Goal: Information Seeking & Learning: Find specific fact

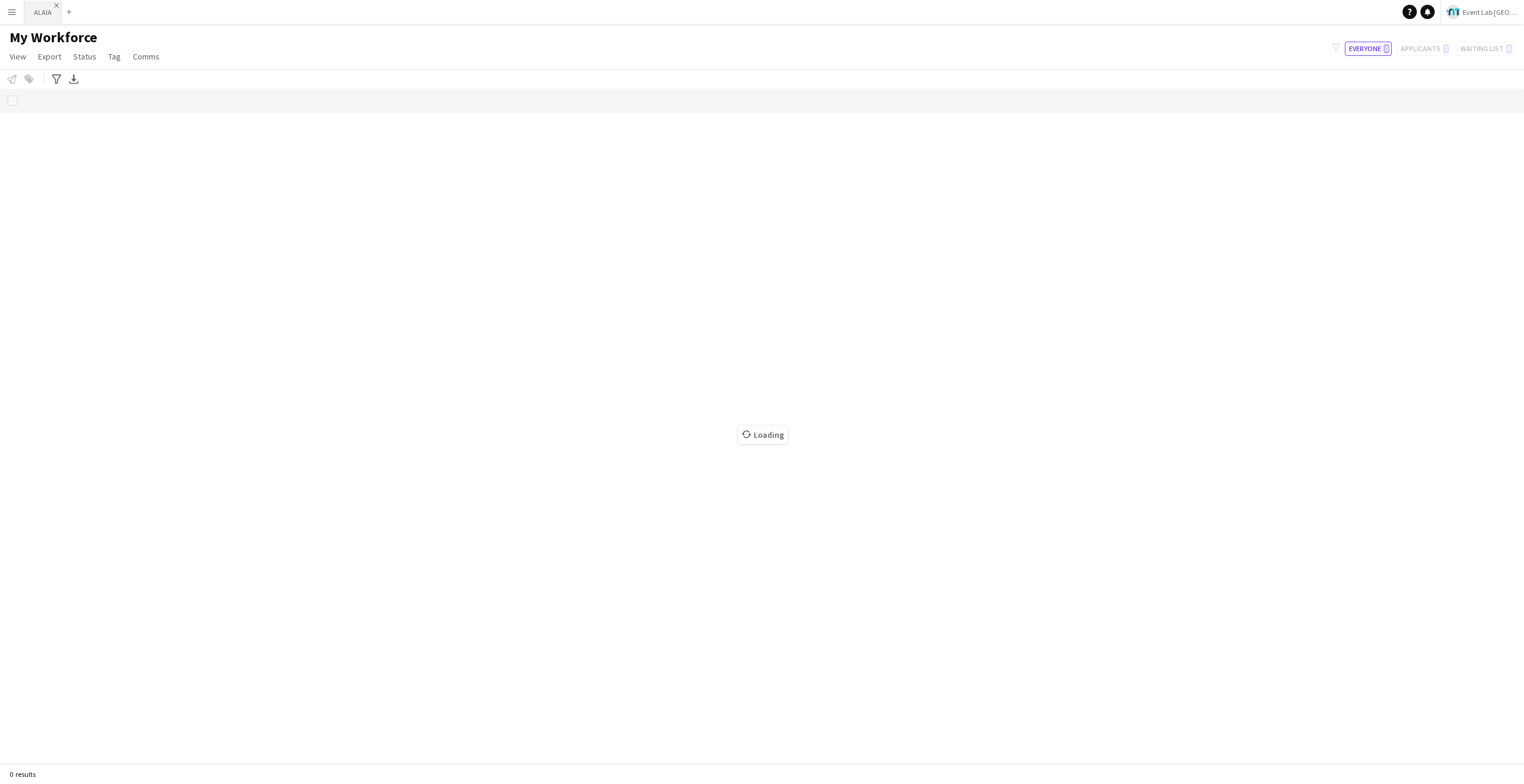
click at [57, 5] on app-icon "Close" at bounding box center [57, 6] width 5 height 5
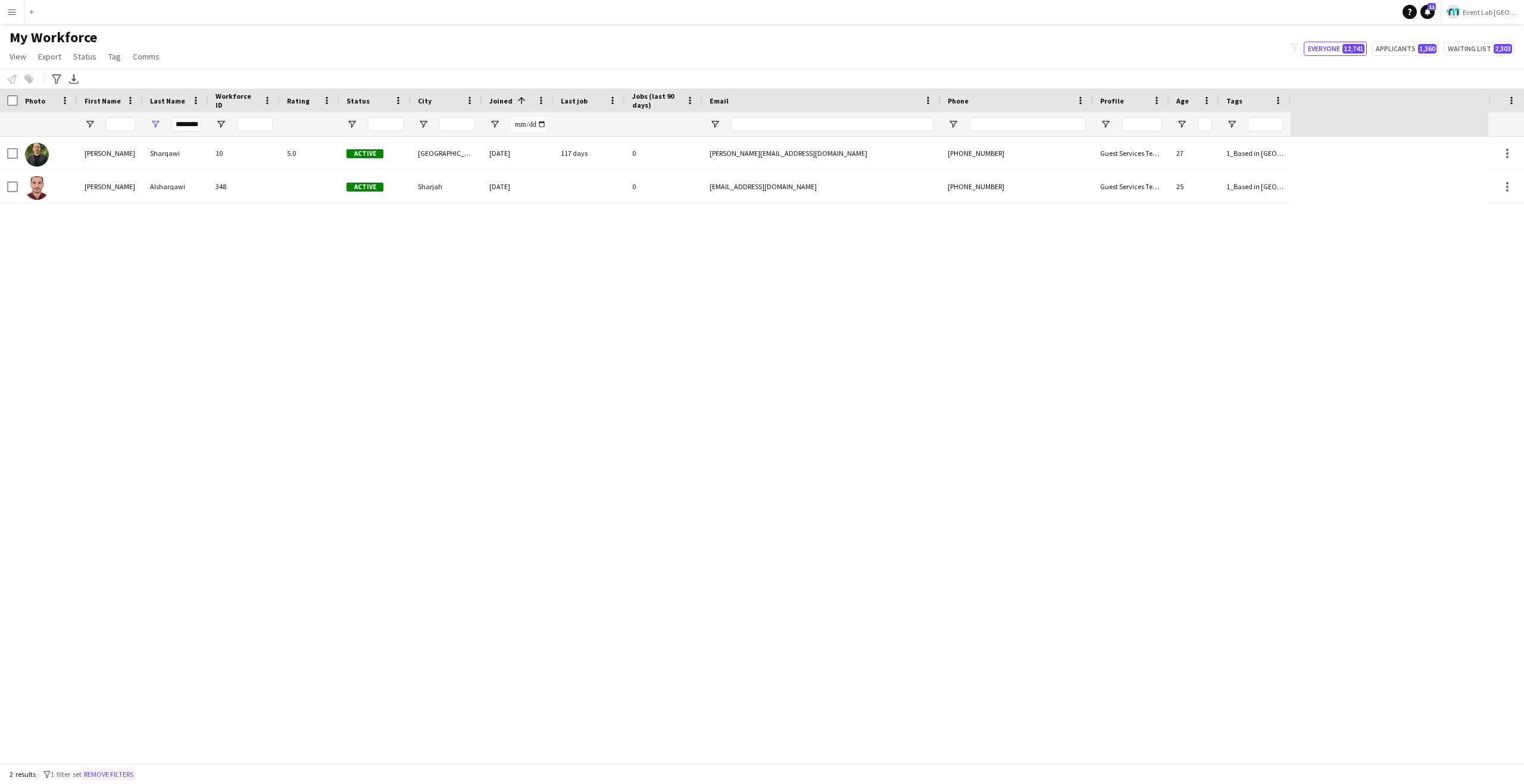
click at [123, 773] on button "Remove filters" at bounding box center [109, 775] width 54 height 13
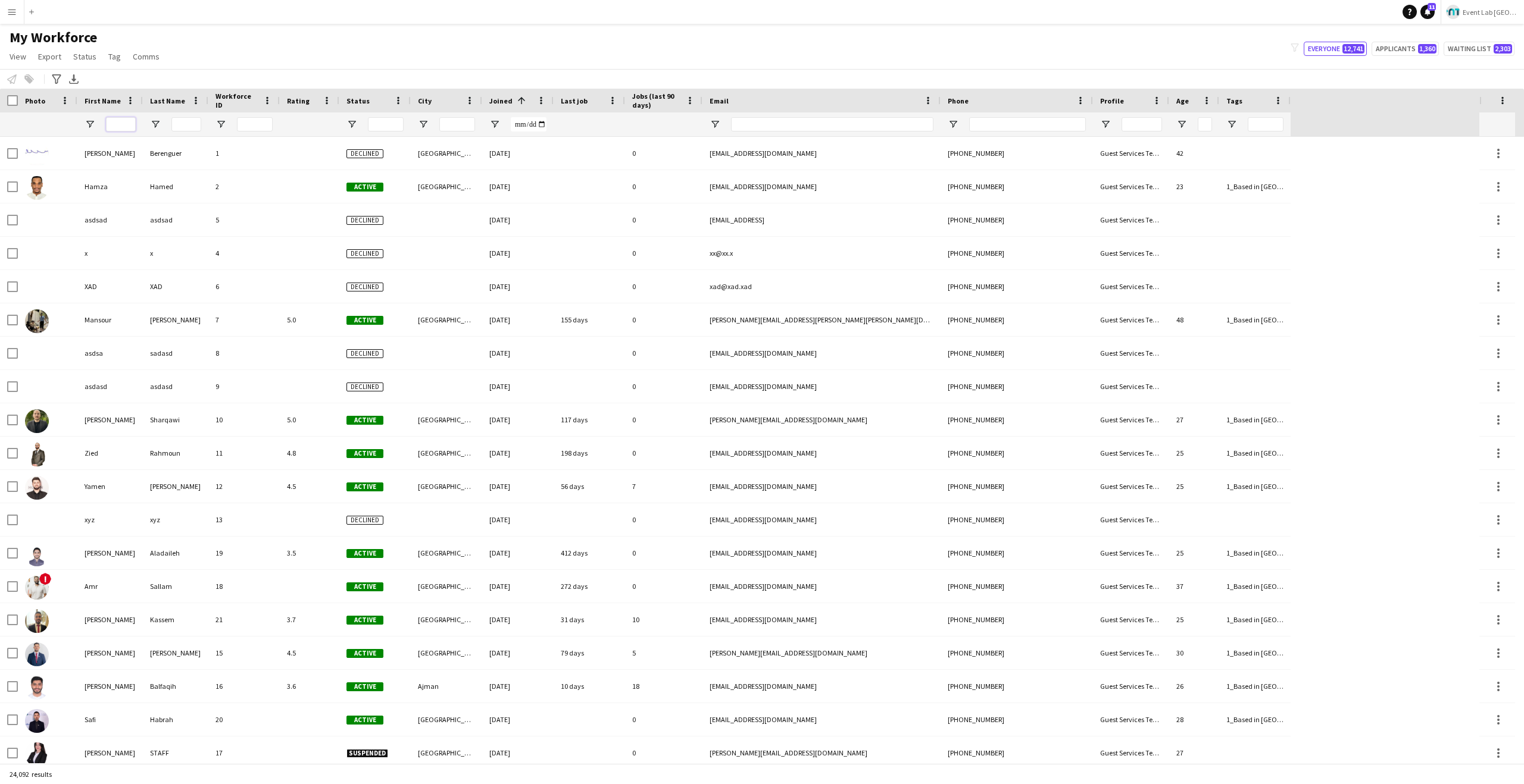
click at [125, 126] on input "First Name Filter Input" at bounding box center [121, 124] width 30 height 14
paste input "**********"
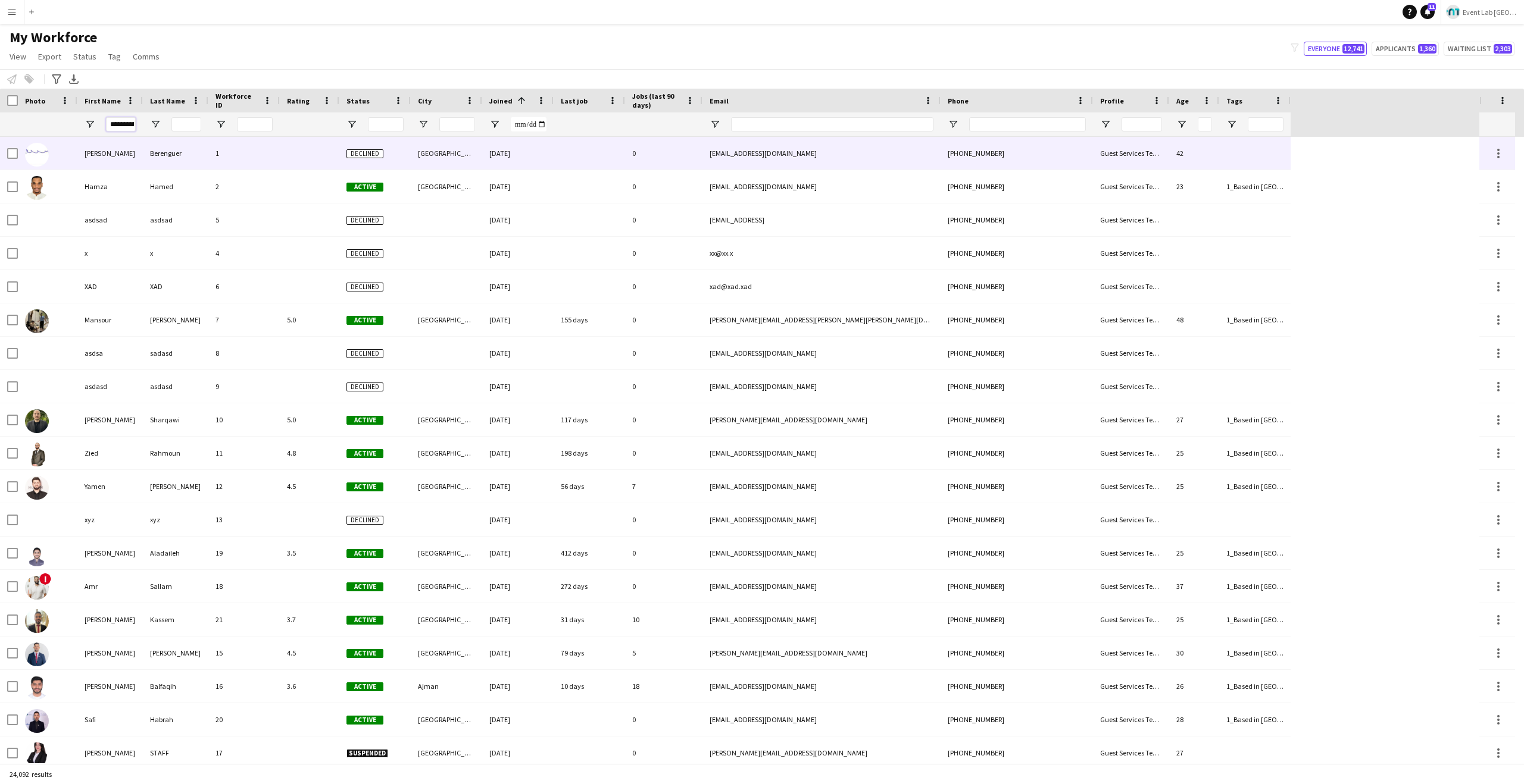
scroll to position [0, 44]
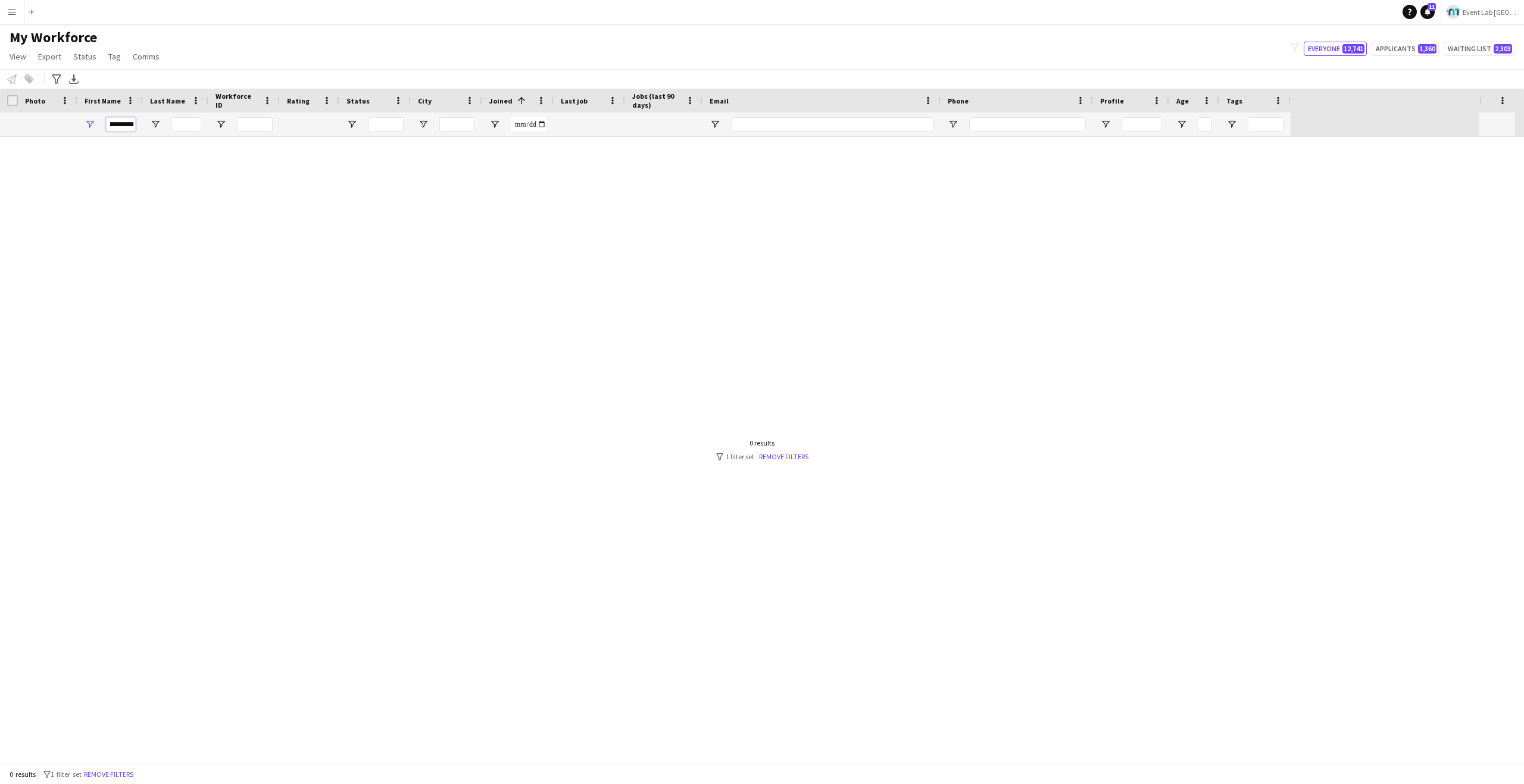
click at [122, 123] on input "**********" at bounding box center [121, 124] width 30 height 14
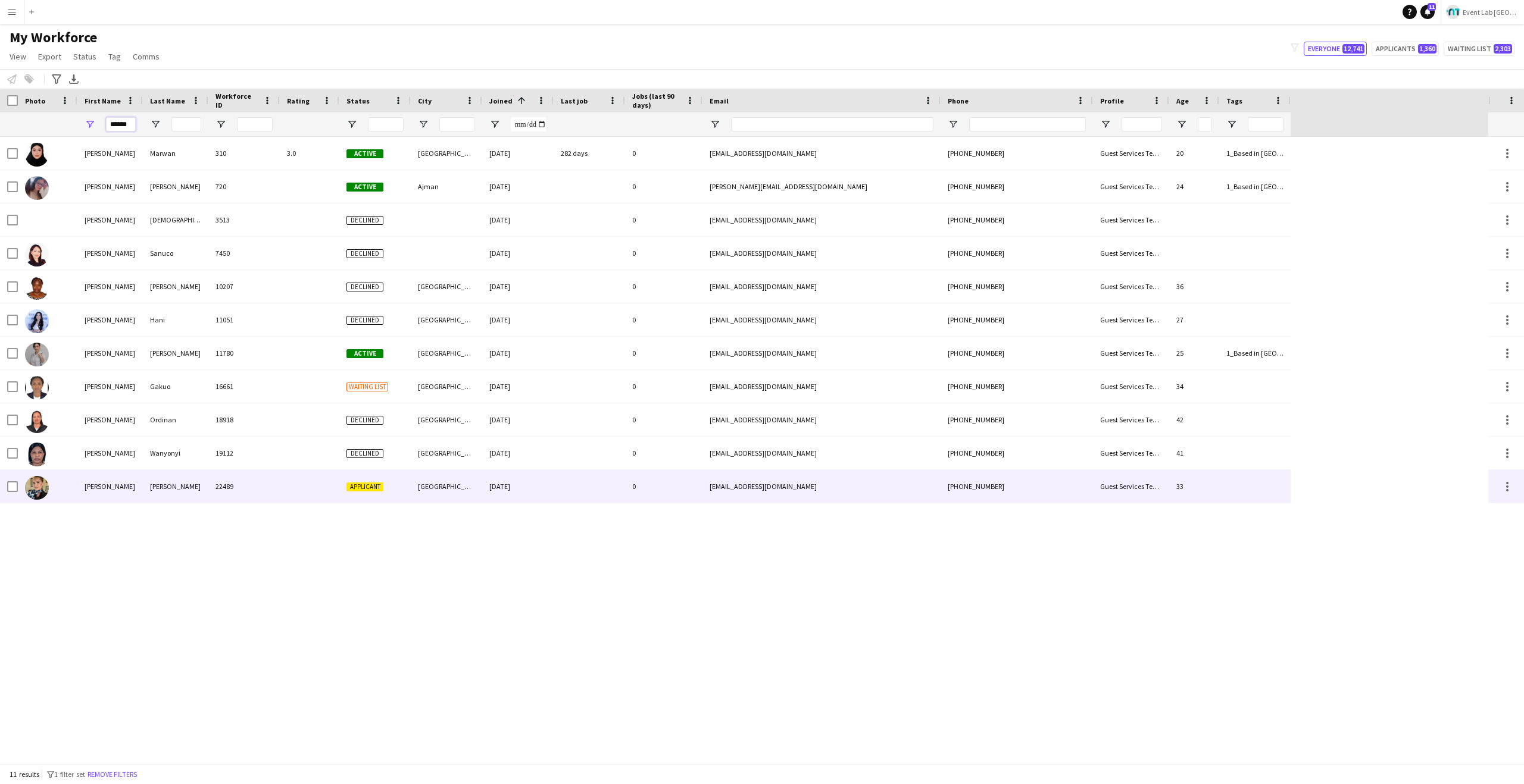
type input "******"
click at [253, 500] on div "22489" at bounding box center [244, 486] width 71 height 32
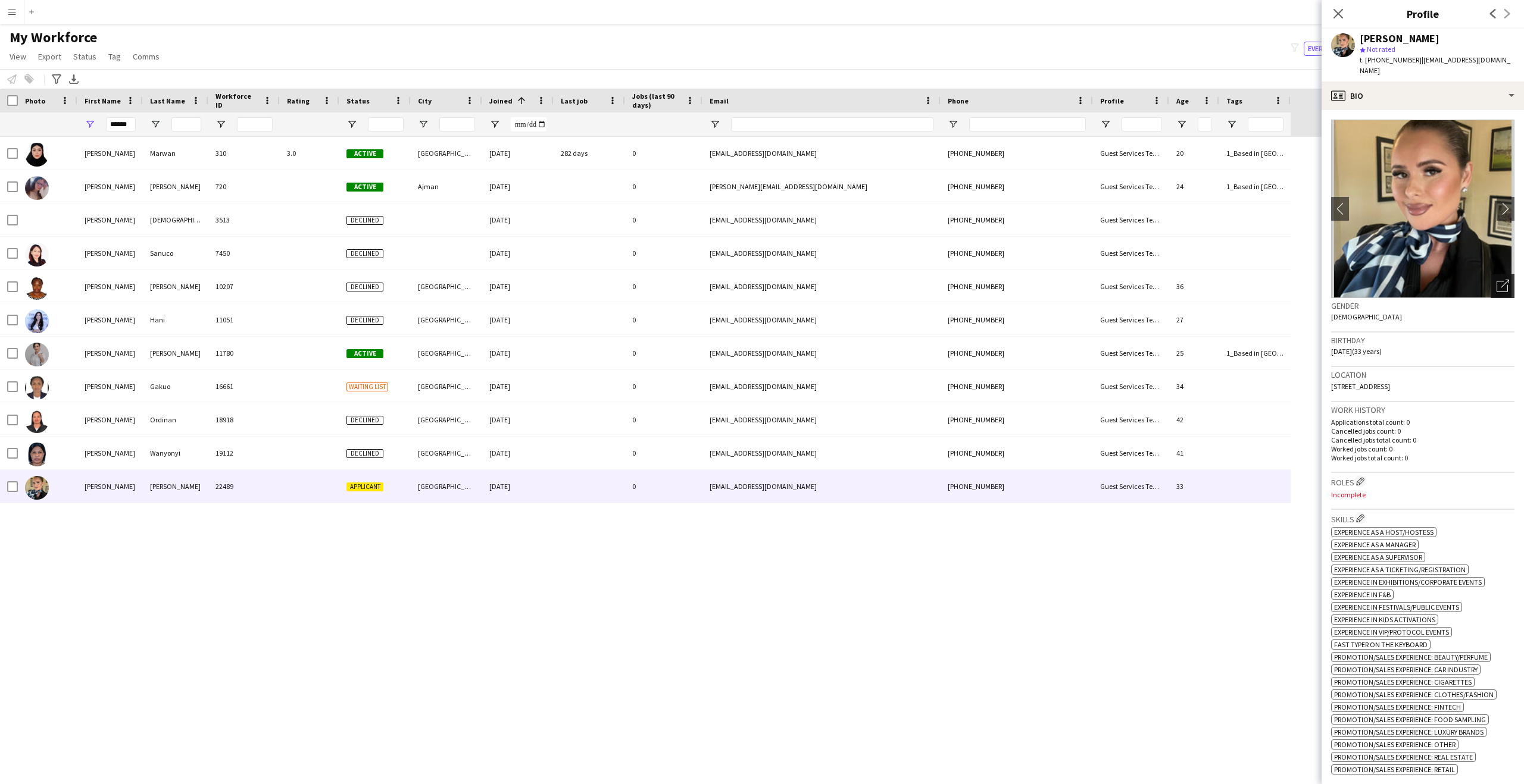
click at [1497, 284] on div "Open photos pop-in" at bounding box center [1503, 286] width 24 height 24
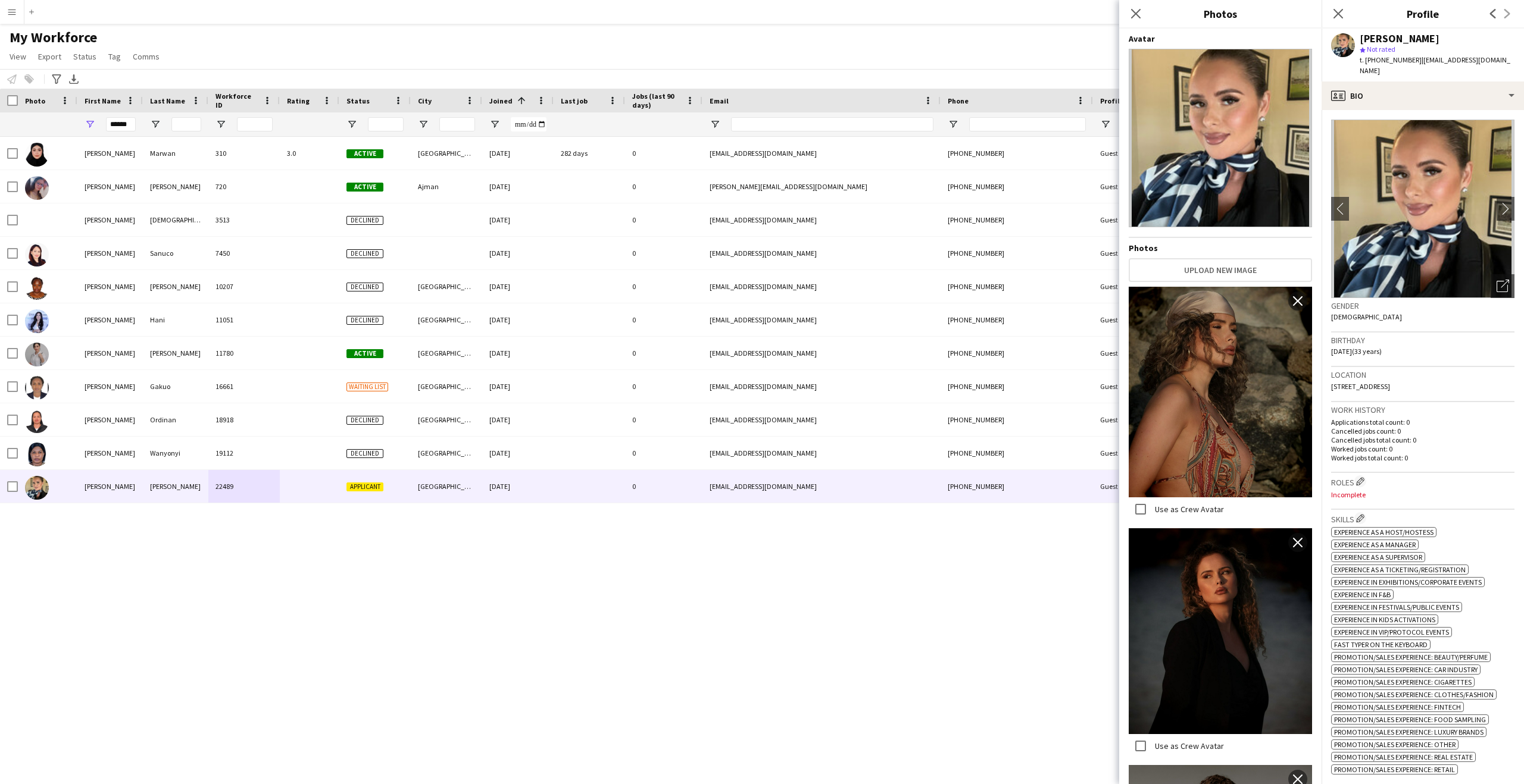
click at [1390, 382] on span "[STREET_ADDRESS]" at bounding box center [1360, 387] width 59 height 9
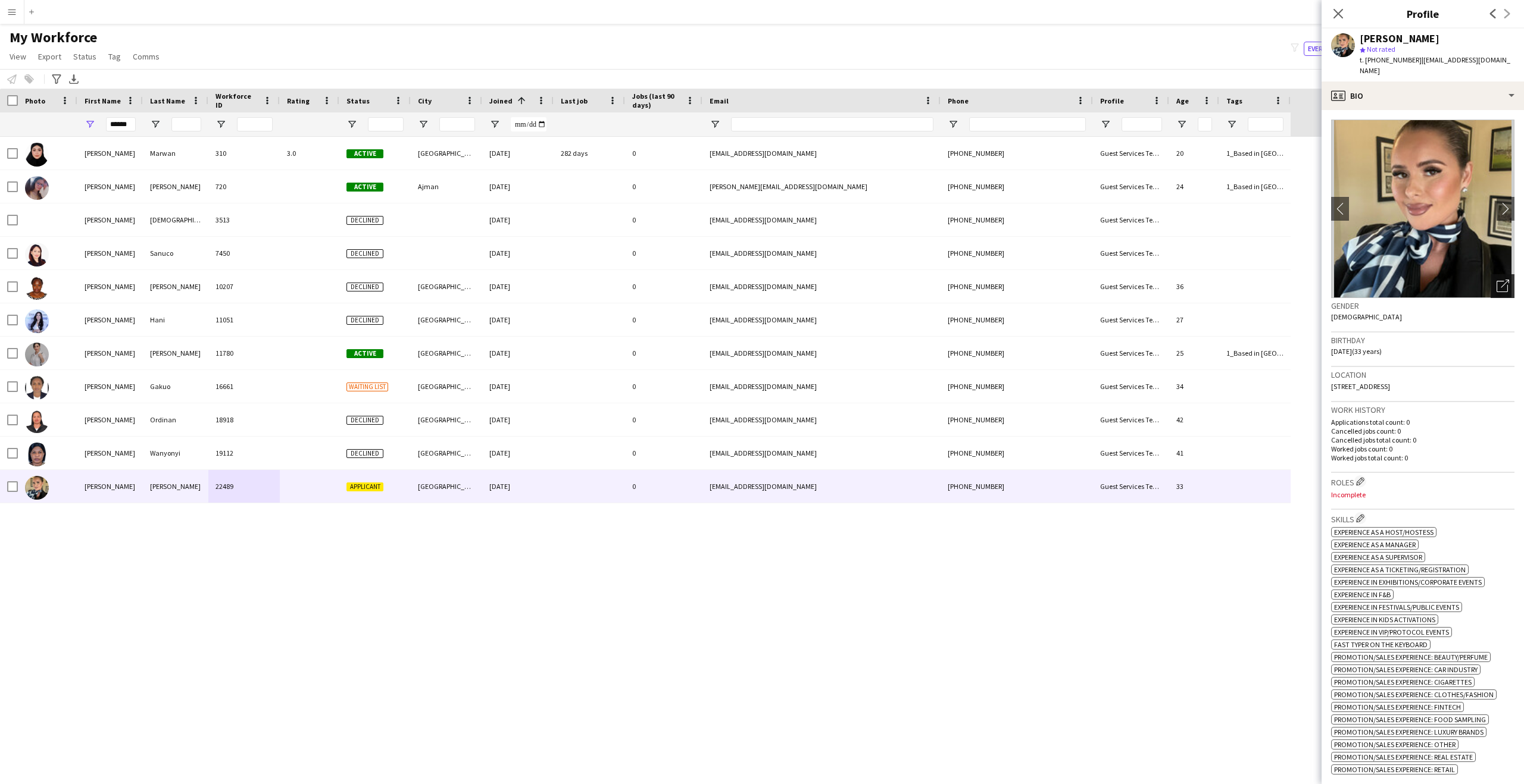
click at [1497, 281] on icon at bounding box center [1503, 286] width 11 height 11
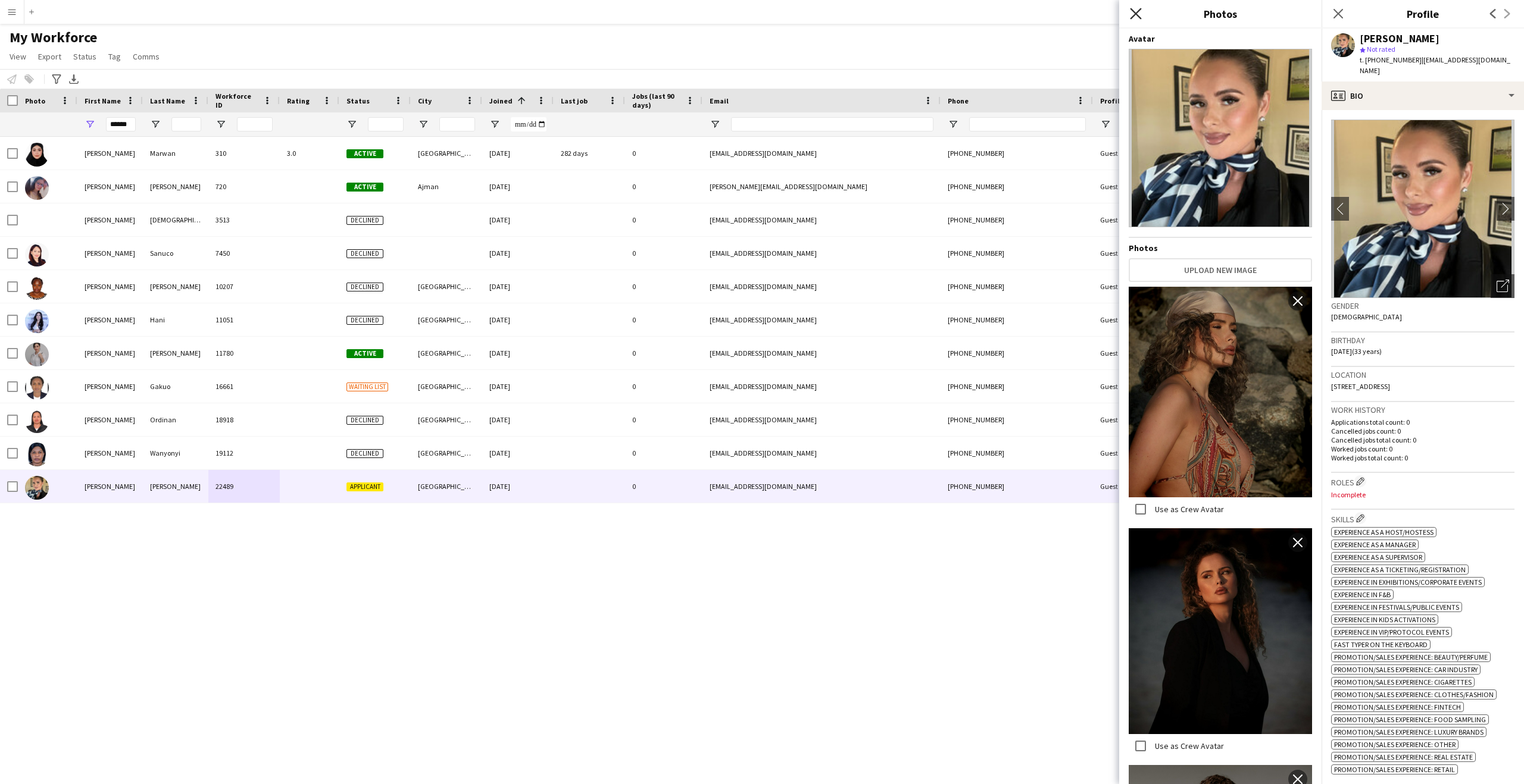
click at [1135, 12] on icon at bounding box center [1136, 13] width 11 height 11
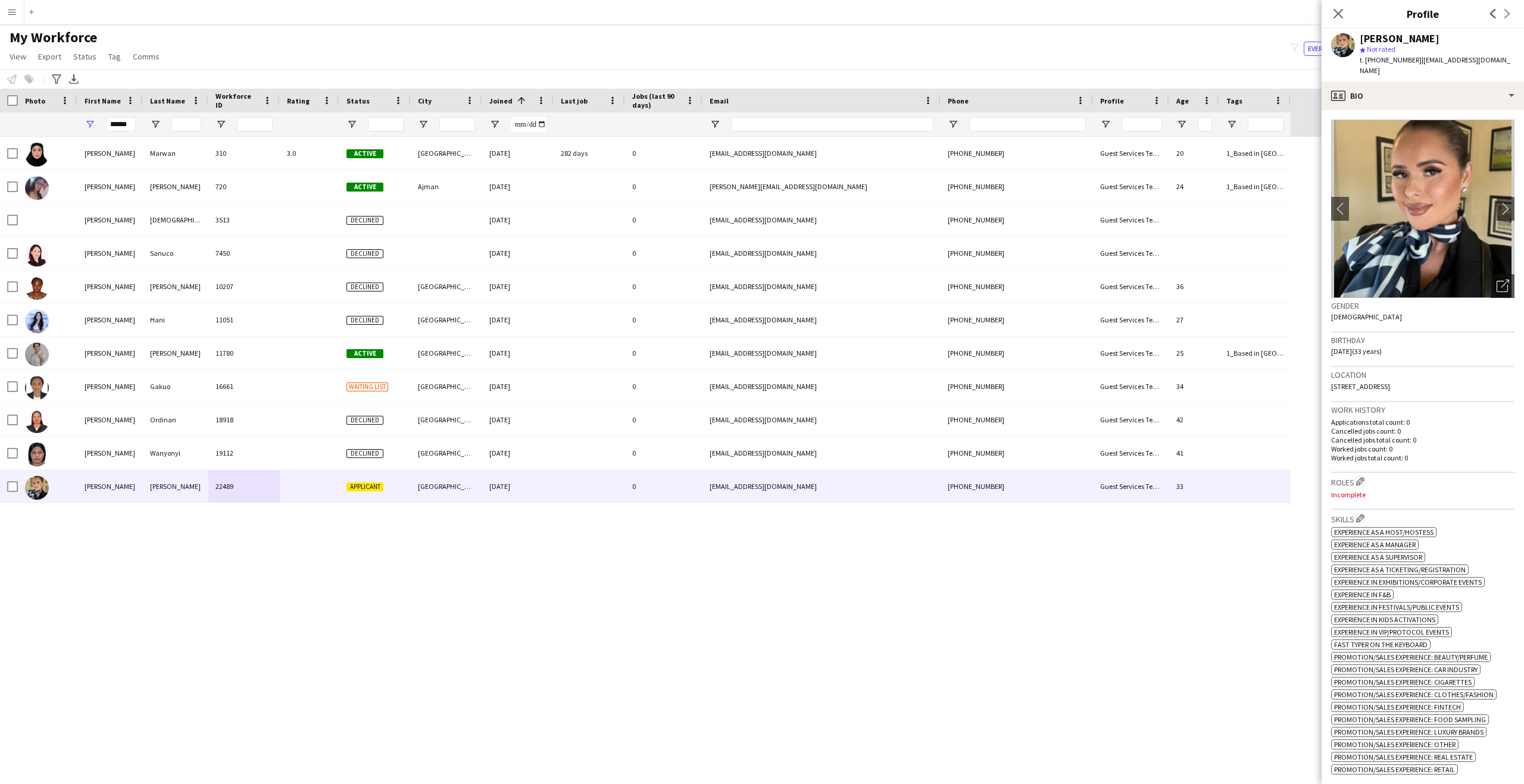
click at [1372, 369] on h3 "Location" at bounding box center [1423, 374] width 183 height 11
click at [1374, 92] on div "profile Bio" at bounding box center [1423, 96] width 202 height 29
click at [1422, 143] on icon at bounding box center [1423, 147] width 8 height 8
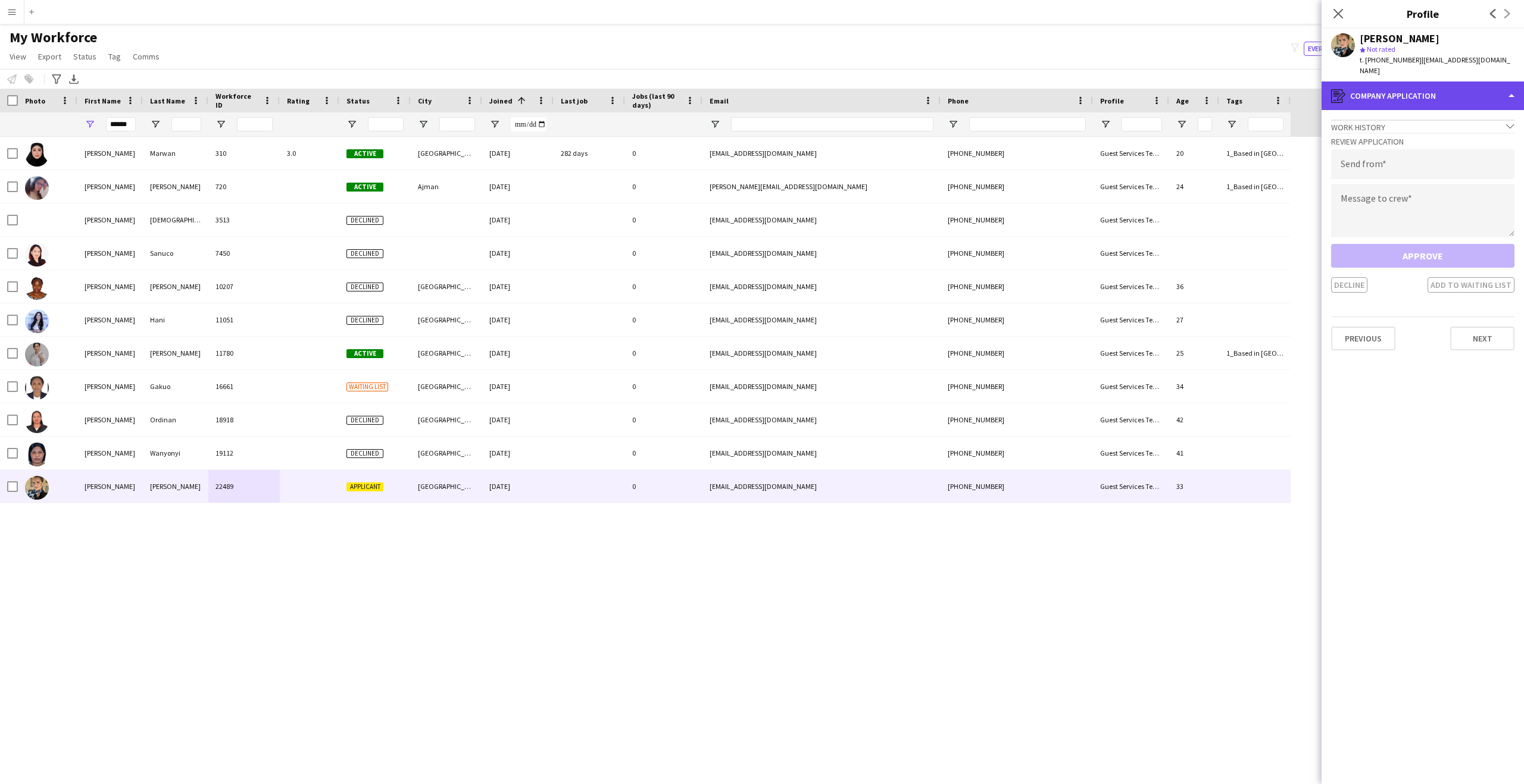
click at [1409, 91] on div "register Company application" at bounding box center [1423, 96] width 202 height 29
click at [1456, 164] on span "About you" at bounding box center [1450, 169] width 36 height 11
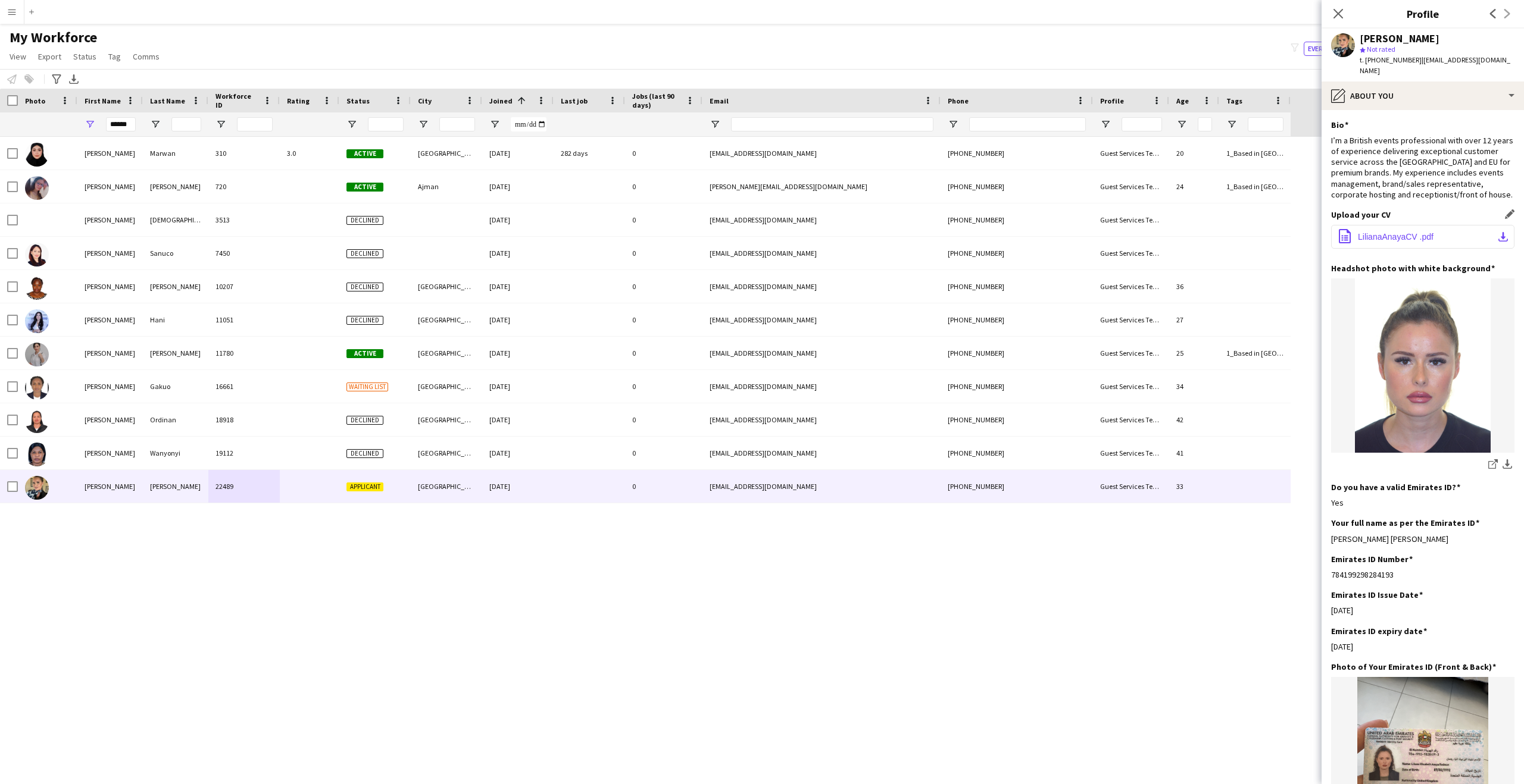
click at [1421, 232] on span "LilianaAnayaCV .pdf" at bounding box center [1395, 236] width 76 height 9
click at [1383, 91] on div "pencil4 About you" at bounding box center [1423, 96] width 202 height 29
click at [1427, 117] on div "Bio Bio" at bounding box center [1462, 122] width 118 height 24
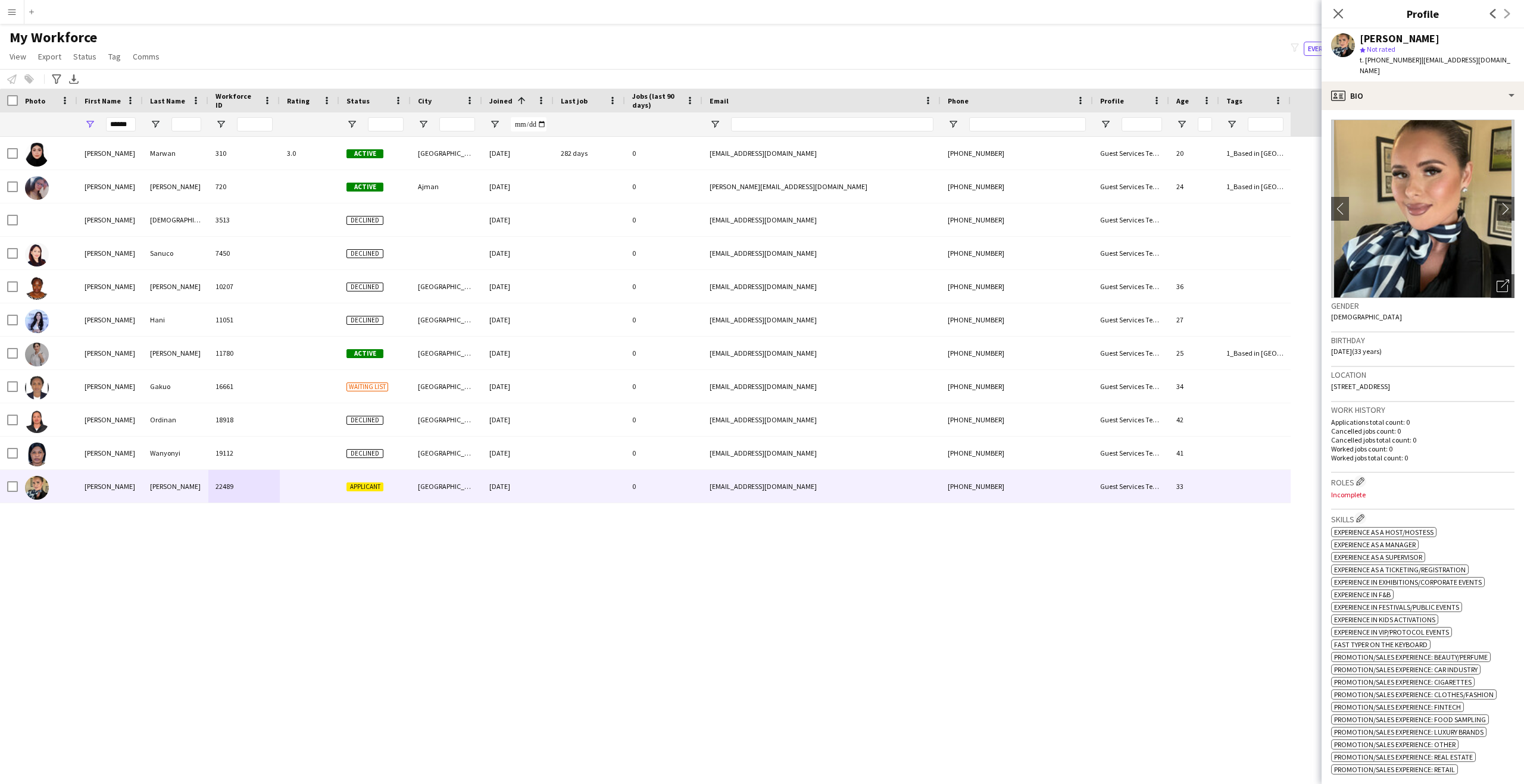
click at [1401, 380] on div "Location [STREET_ADDRESS]" at bounding box center [1423, 384] width 183 height 34
drag, startPoint x: 1389, startPoint y: 376, endPoint x: 1442, endPoint y: 370, distance: 53.3
click at [1390, 382] on span "[STREET_ADDRESS]" at bounding box center [1360, 387] width 59 height 9
drag, startPoint x: 1442, startPoint y: 370, endPoint x: 1451, endPoint y: 371, distance: 9.1
click at [1390, 382] on span "[STREET_ADDRESS]" at bounding box center [1360, 387] width 59 height 9
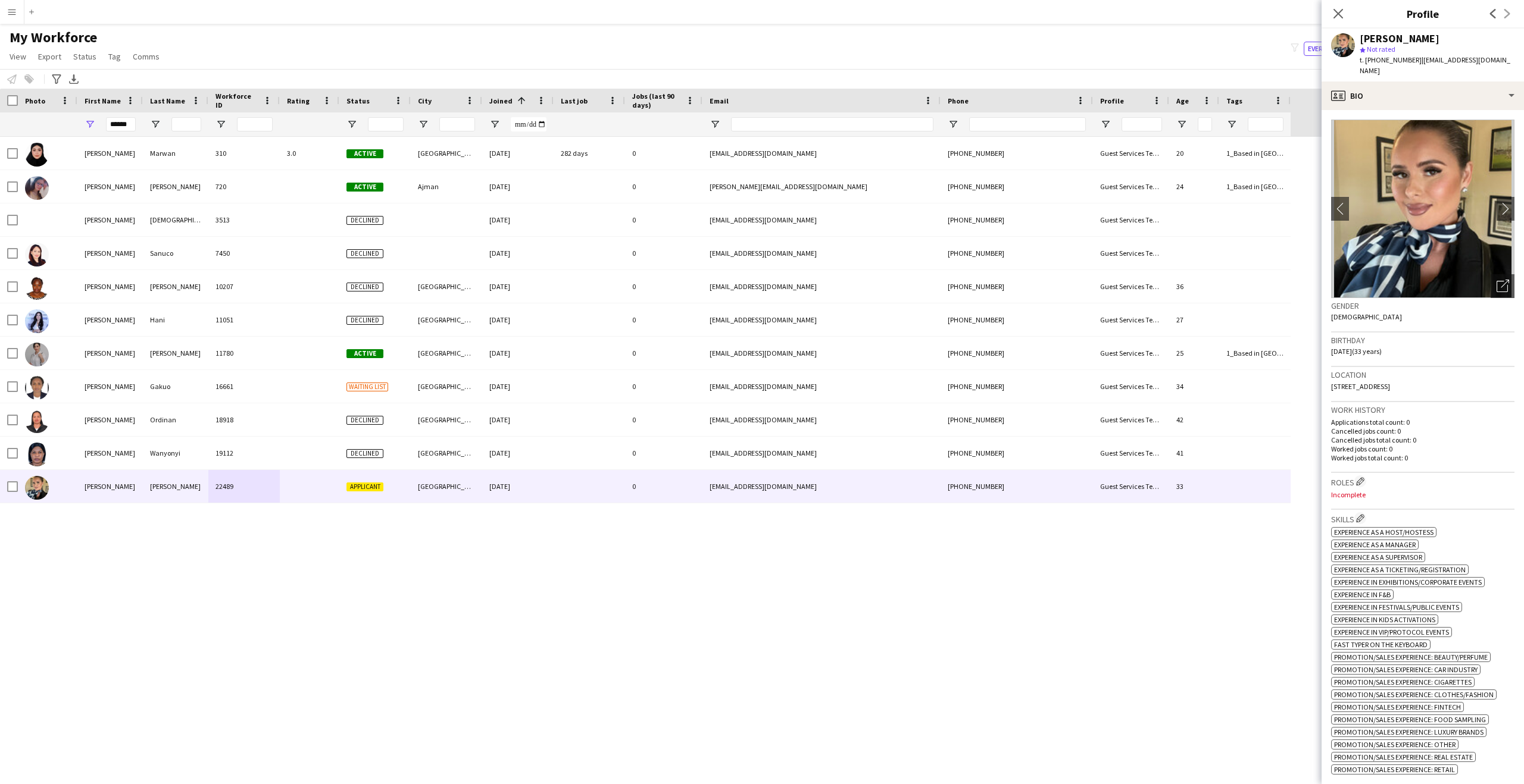
drag, startPoint x: 1470, startPoint y: 370, endPoint x: 1326, endPoint y: 372, distance: 144.0
click at [1326, 372] on app-crew-profile-bio "chevron-left chevron-right Open photos pop-in Gender [DEMOGRAPHIC_DATA] Birthda…" at bounding box center [1423, 447] width 202 height 674
copy span "[STREET_ADDRESS]"
click at [1397, 381] on div "Location [STREET_ADDRESS]" at bounding box center [1423, 384] width 183 height 34
click at [1337, 16] on icon at bounding box center [1338, 13] width 11 height 11
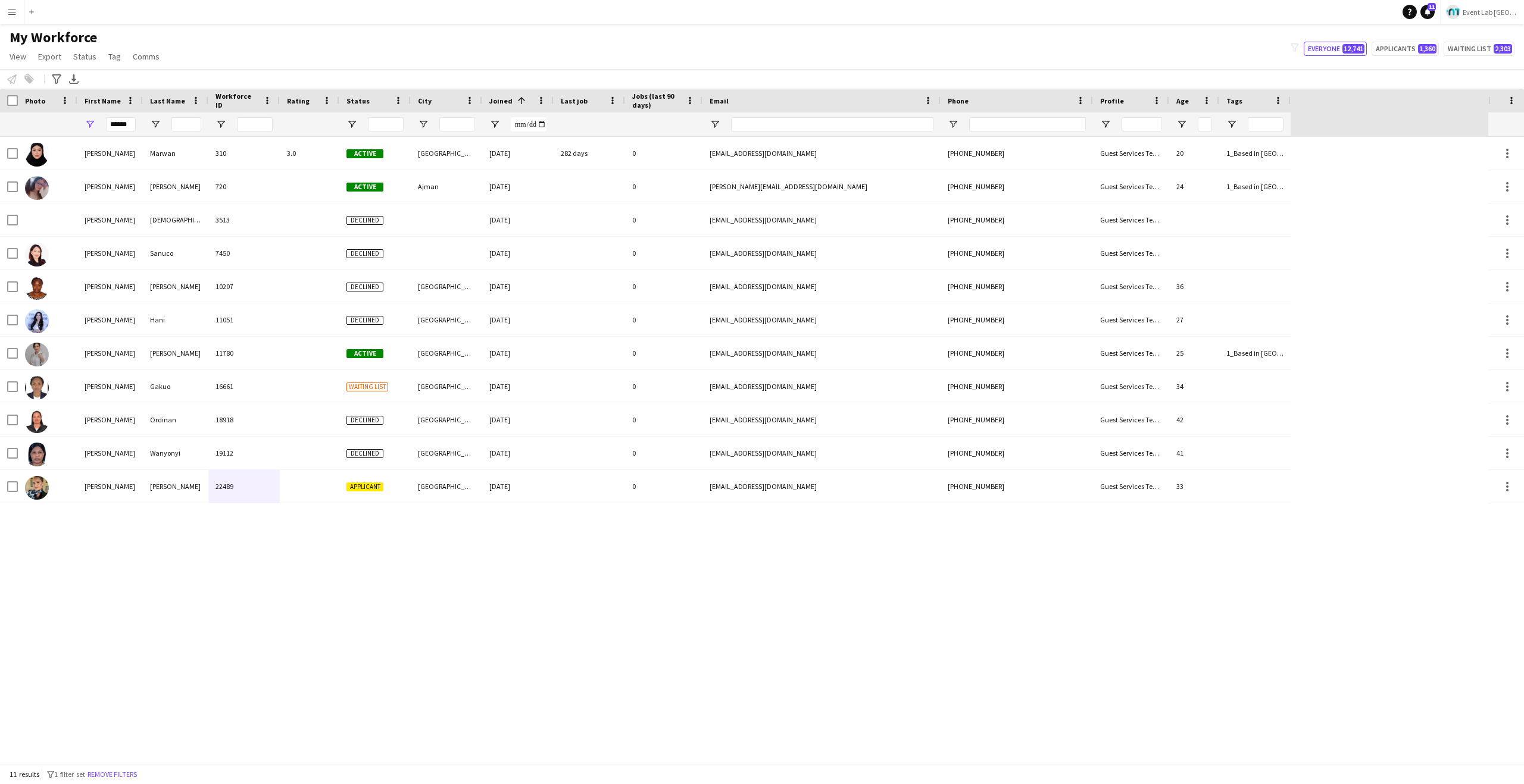
click at [554, 52] on div "My Workforce View Views Default view New view Update view Delete view Edit name…" at bounding box center [762, 49] width 1524 height 41
click at [122, 119] on input "******" at bounding box center [121, 124] width 30 height 14
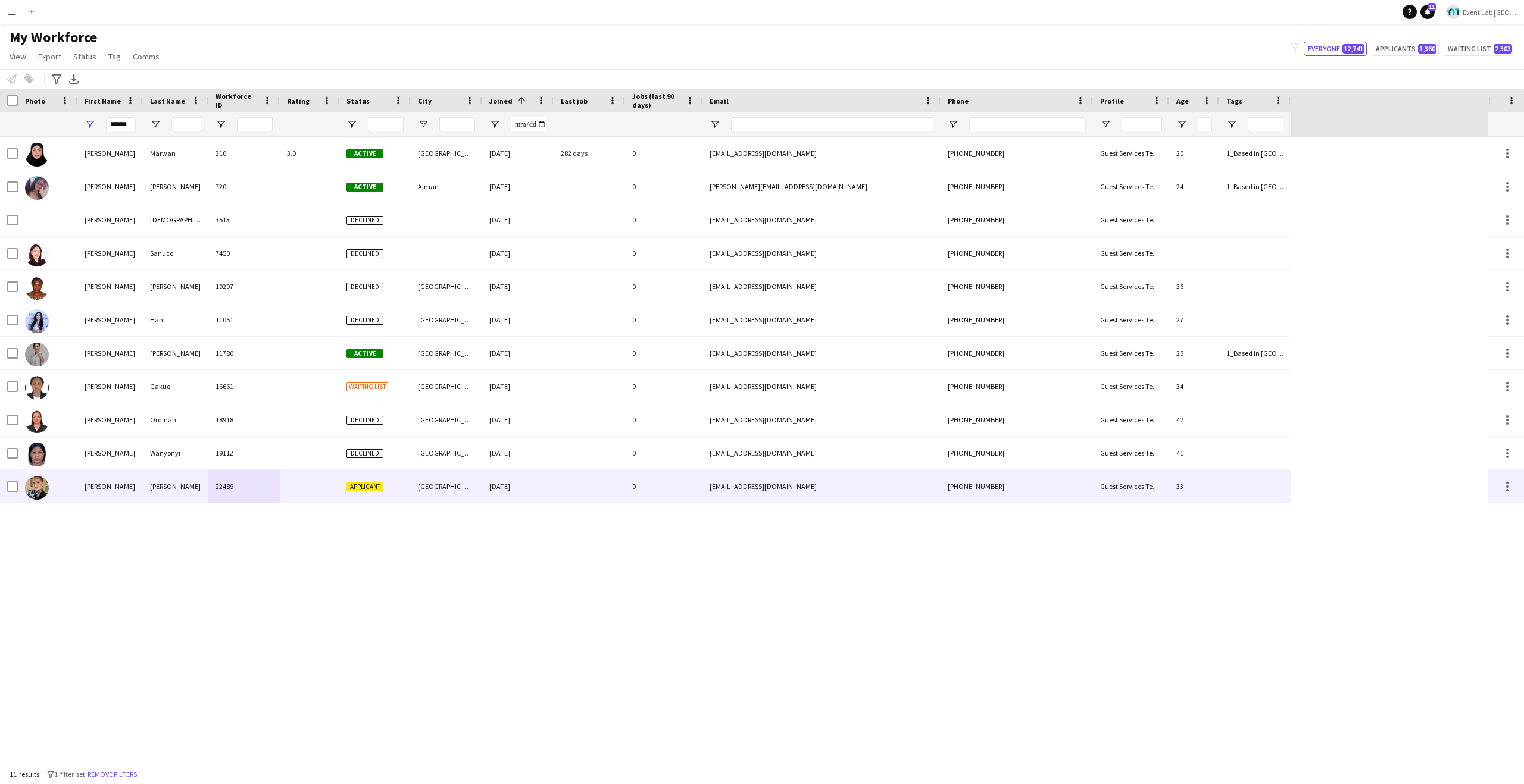
click at [139, 480] on div "[PERSON_NAME]" at bounding box center [110, 486] width 66 height 32
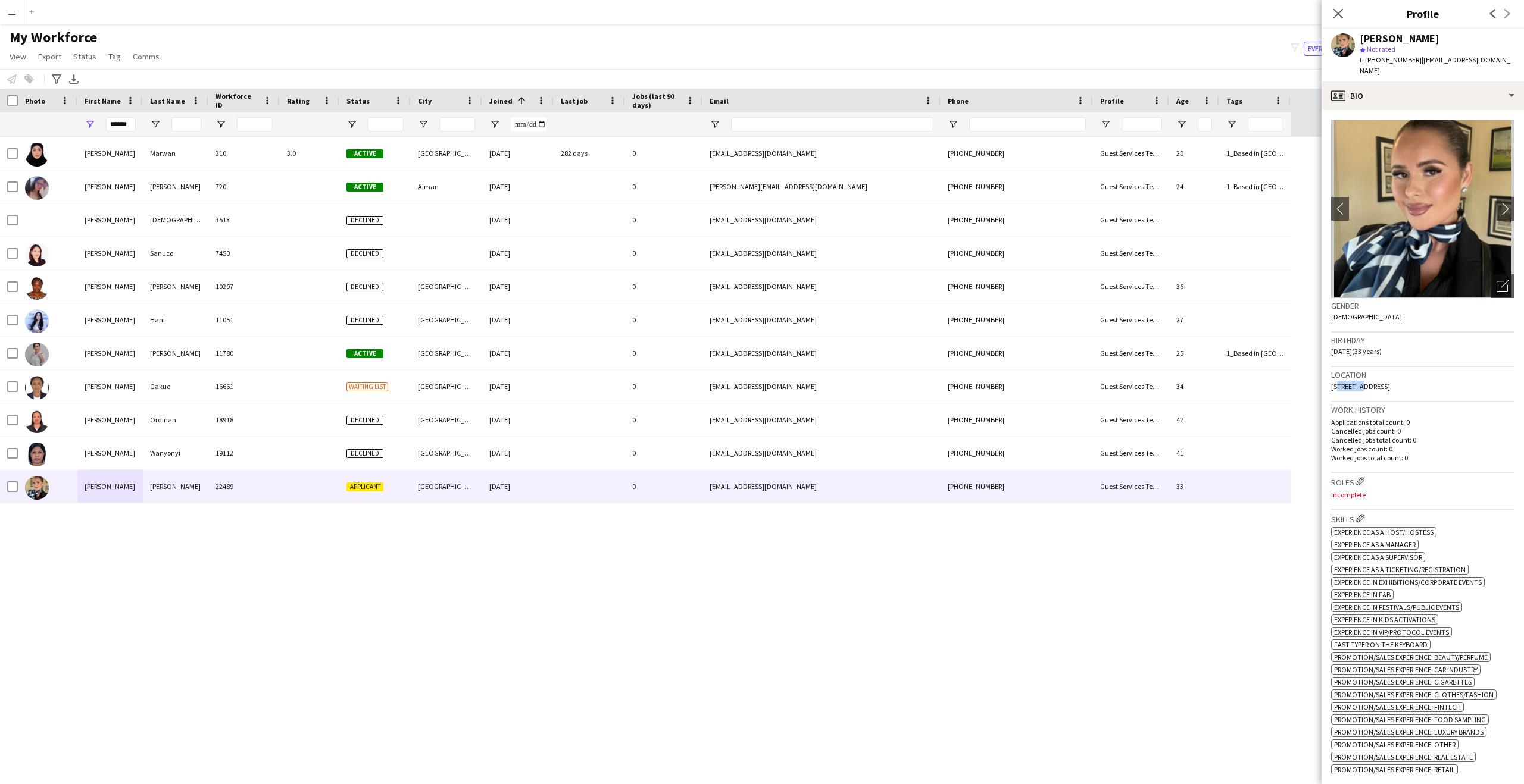
drag, startPoint x: 1468, startPoint y: 375, endPoint x: 1334, endPoint y: 379, distance: 134.1
click at [1334, 379] on div "Location [STREET_ADDRESS]" at bounding box center [1423, 384] width 183 height 34
click at [1335, 382] on span "[STREET_ADDRESS]" at bounding box center [1360, 387] width 59 height 9
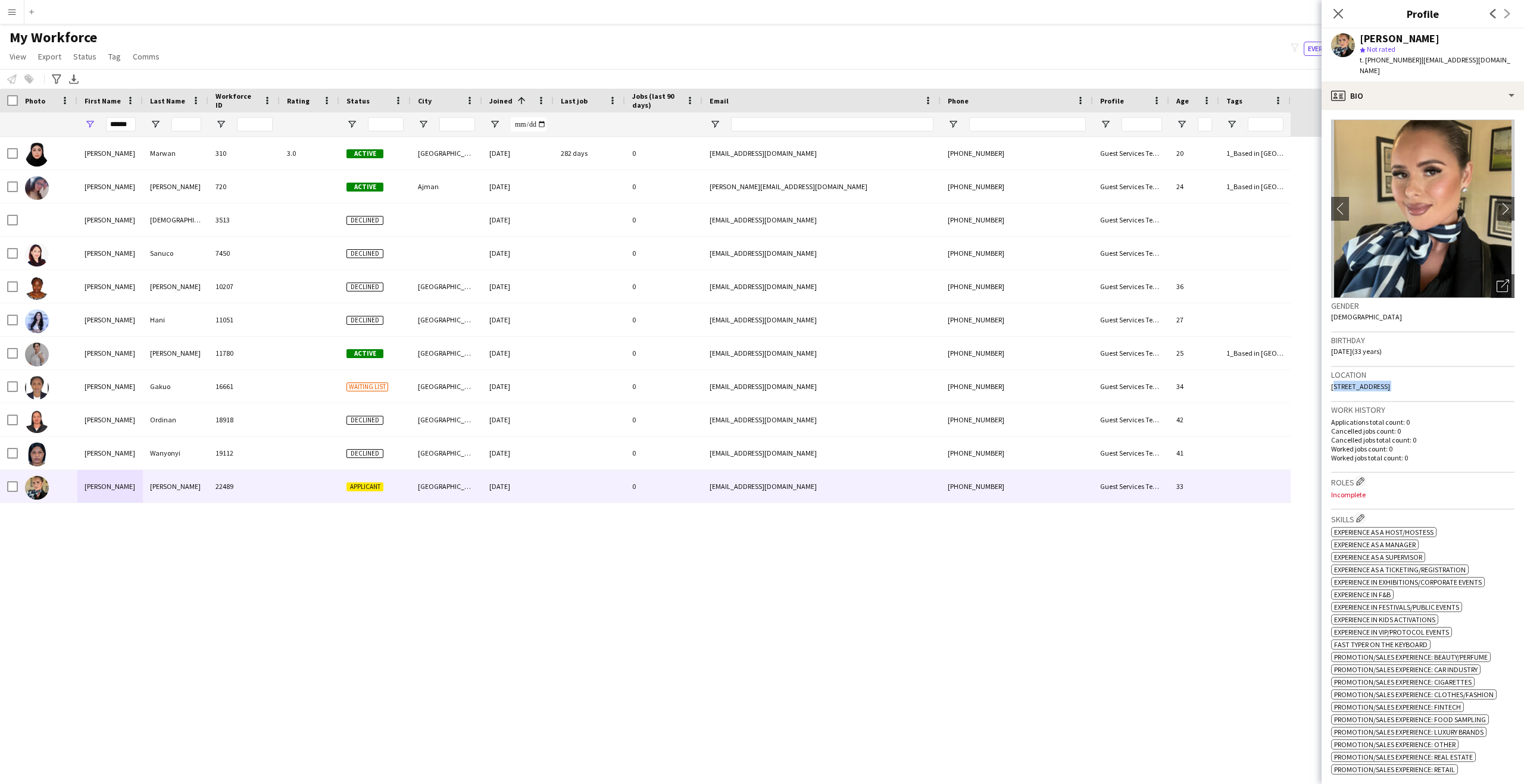
copy span "[STREET_ADDRESS]"
click at [1369, 352] on div "Birthday [DEMOGRAPHIC_DATA] (33 years)" at bounding box center [1423, 349] width 183 height 34
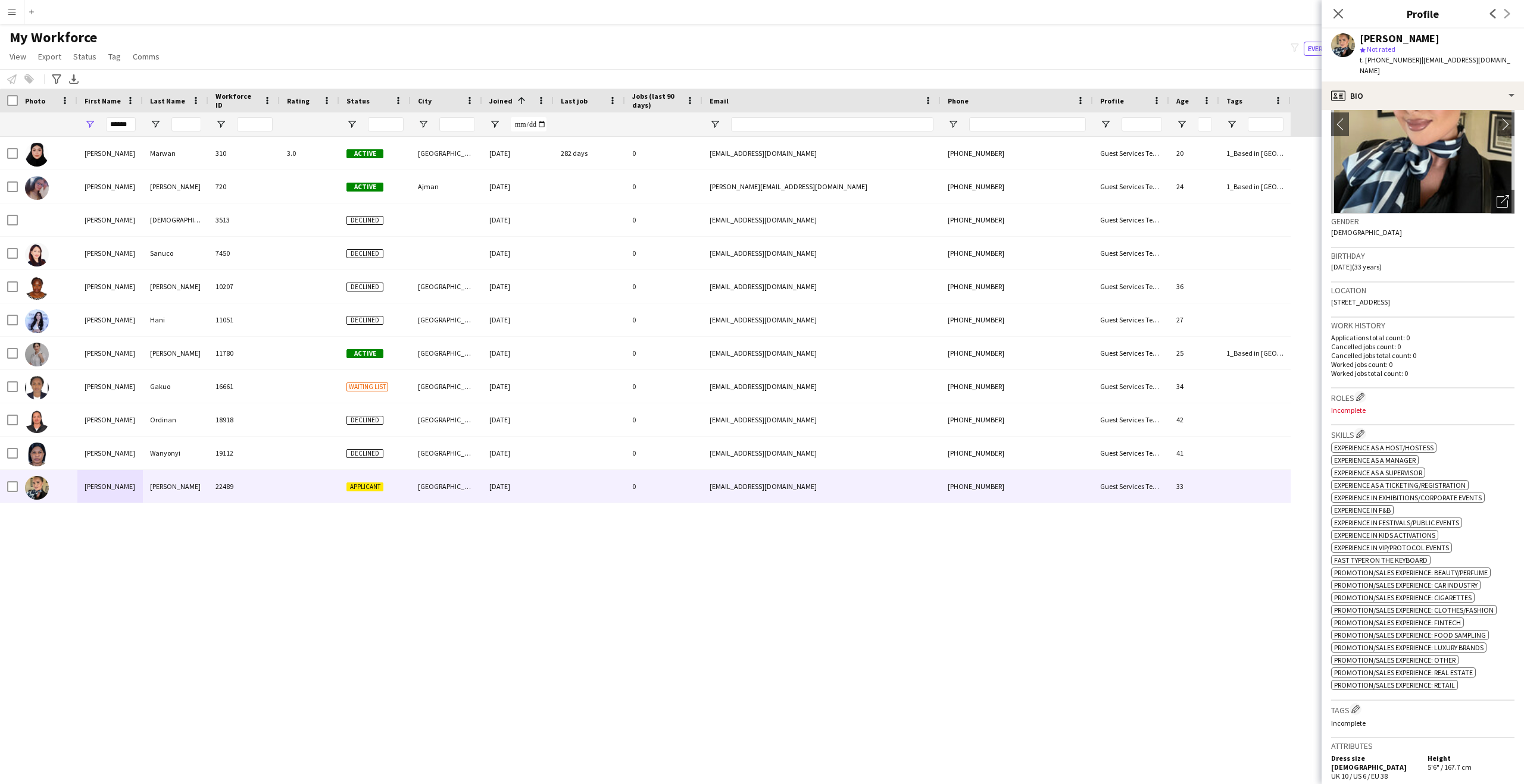
scroll to position [465, 0]
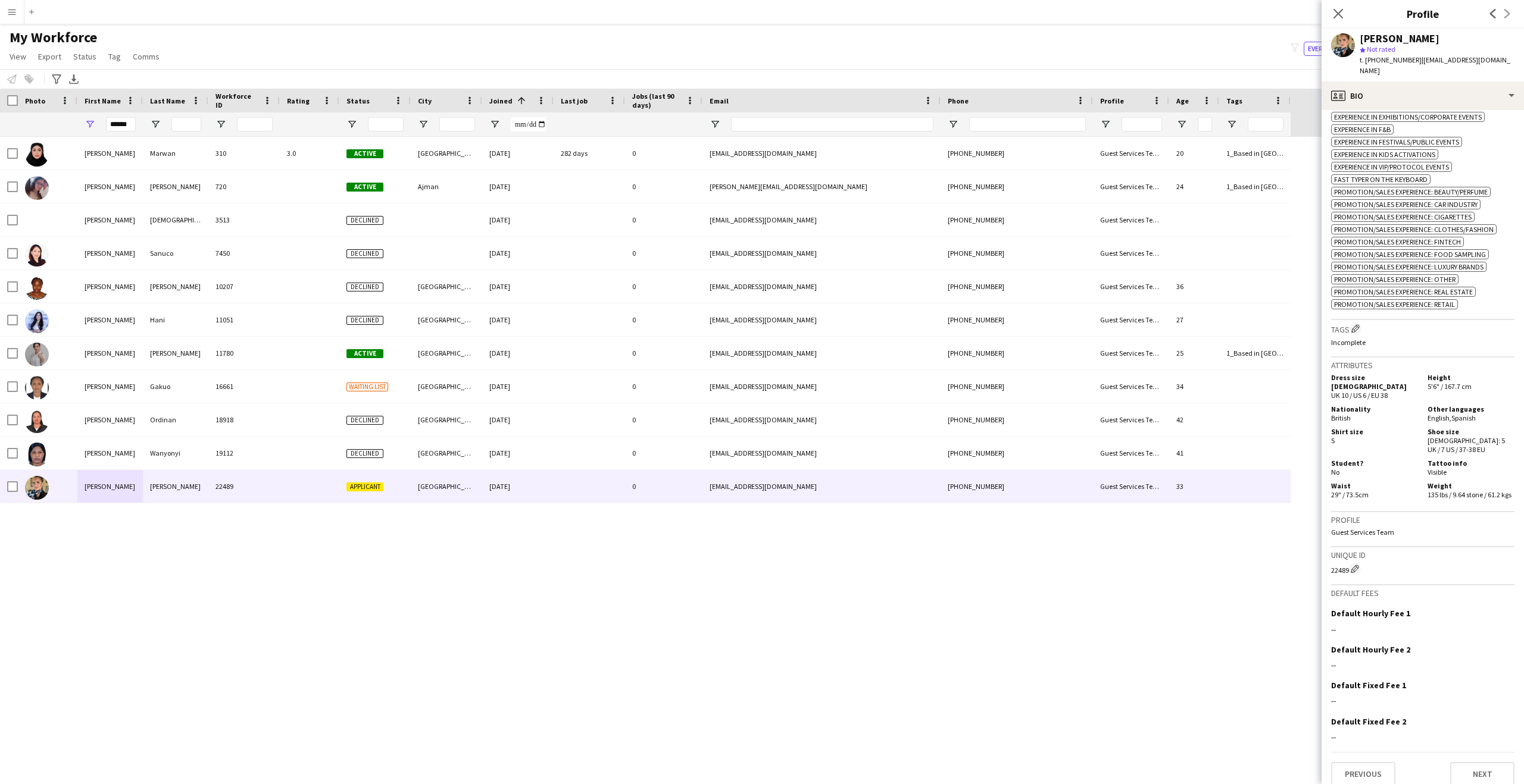
click at [1344, 563] on div "22489 Edit crew unique ID" at bounding box center [1423, 569] width 183 height 12
copy div "22489"
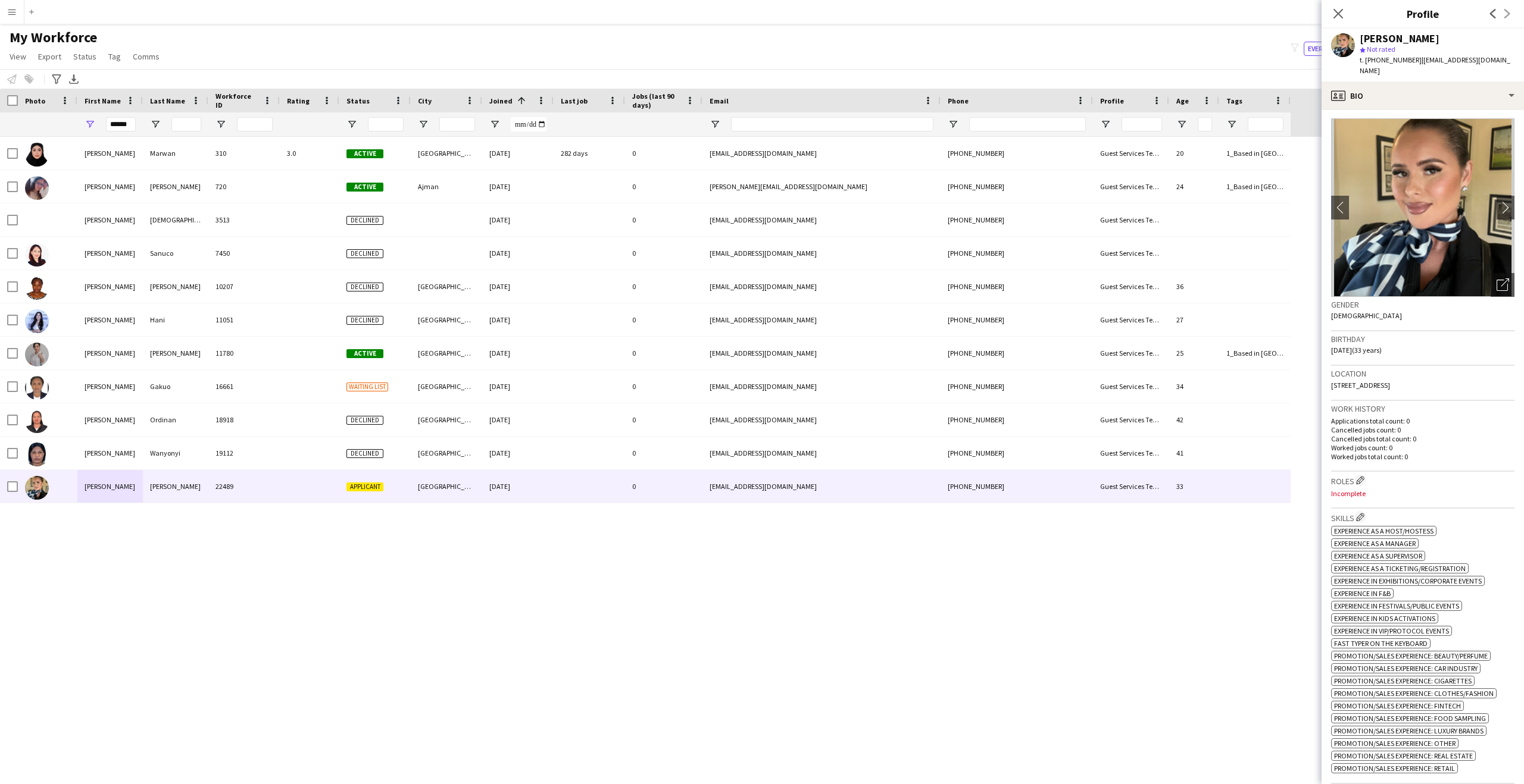
scroll to position [0, 0]
click at [1340, 11] on icon "Close pop-in" at bounding box center [1338, 13] width 9 height 9
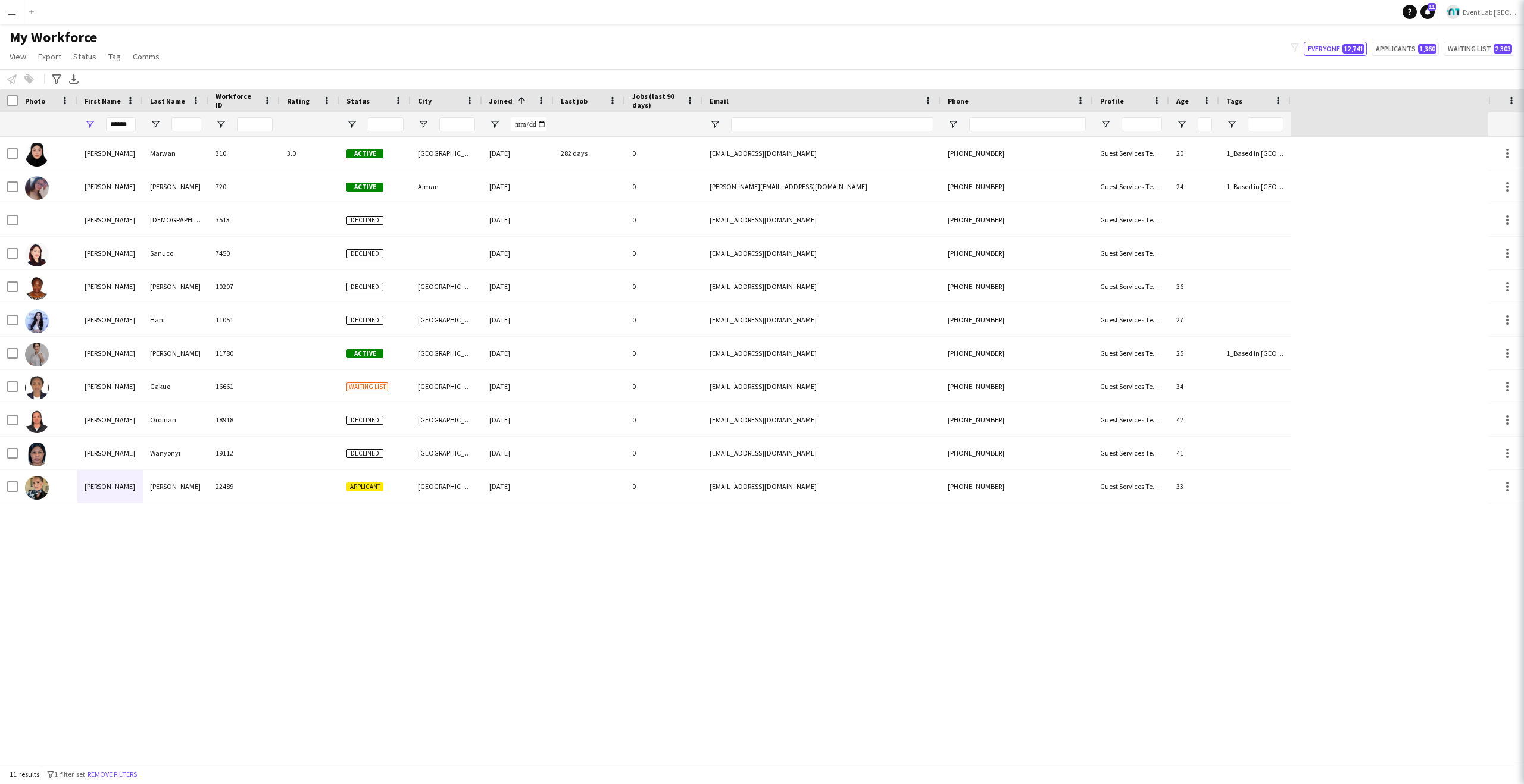
click at [1219, 63] on div "My Workforce View Views Default view New view Update view Delete view Edit name…" at bounding box center [762, 49] width 1524 height 41
